Goal: Find specific page/section

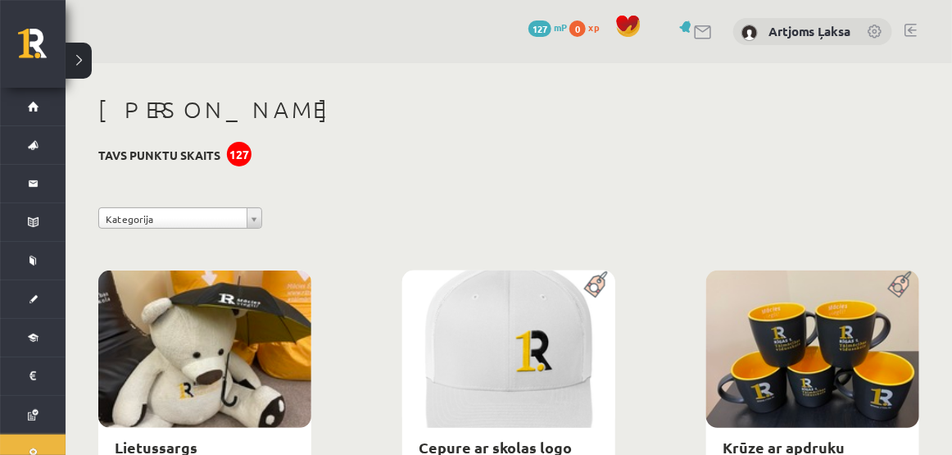
click at [697, 33] on link at bounding box center [704, 32] width 20 height 14
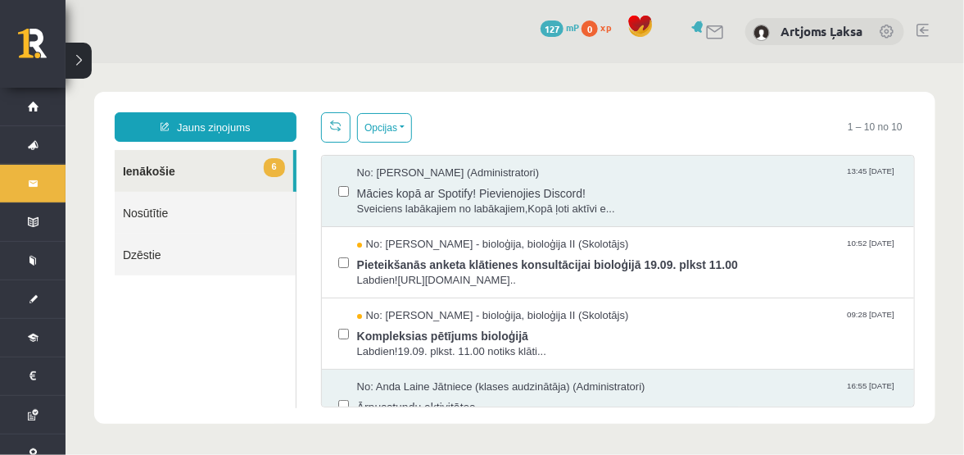
click at [184, 215] on link "Nosūtītie" at bounding box center [204, 212] width 181 height 42
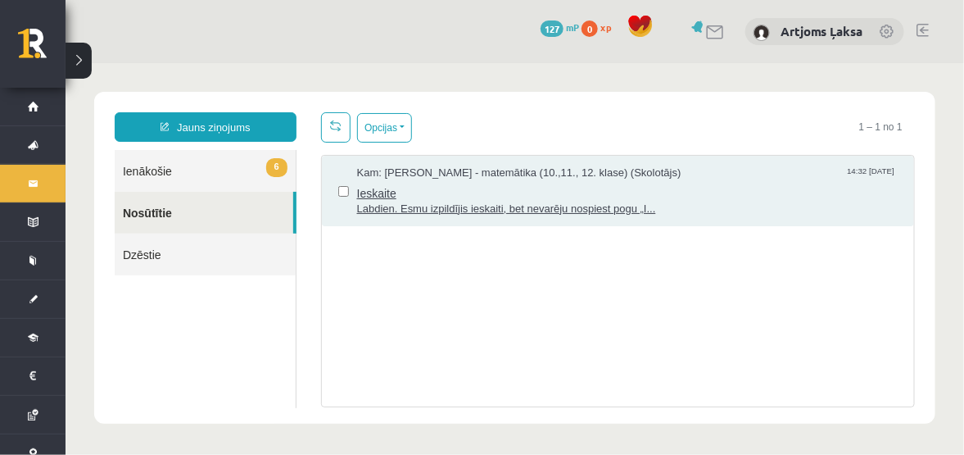
click at [706, 183] on span "Ieskaite" at bounding box center [626, 190] width 541 height 20
